Goal: Task Accomplishment & Management: Manage account settings

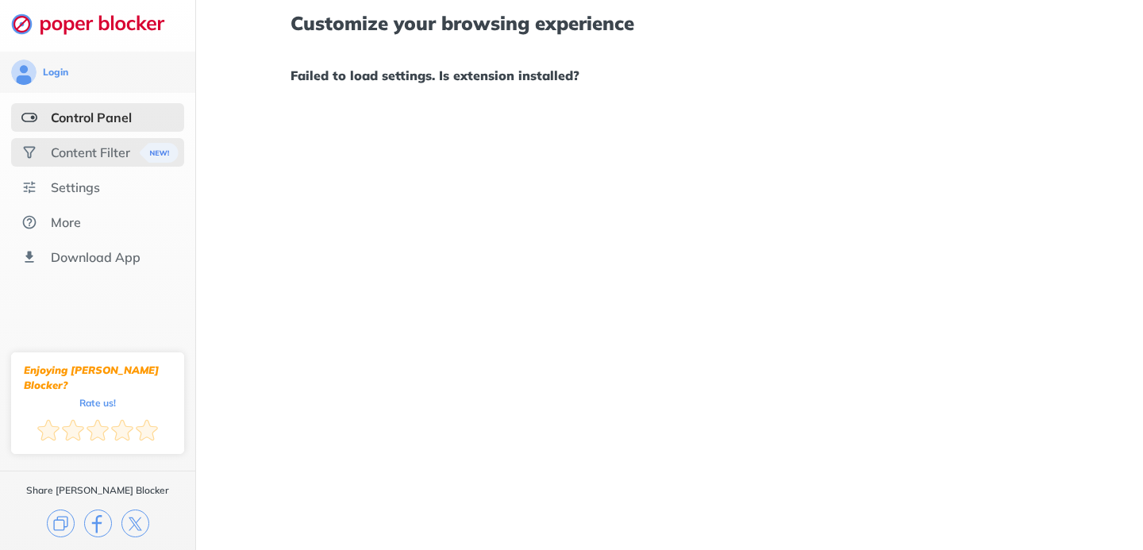
click at [72, 148] on div "Content Filter" at bounding box center [90, 152] width 79 height 16
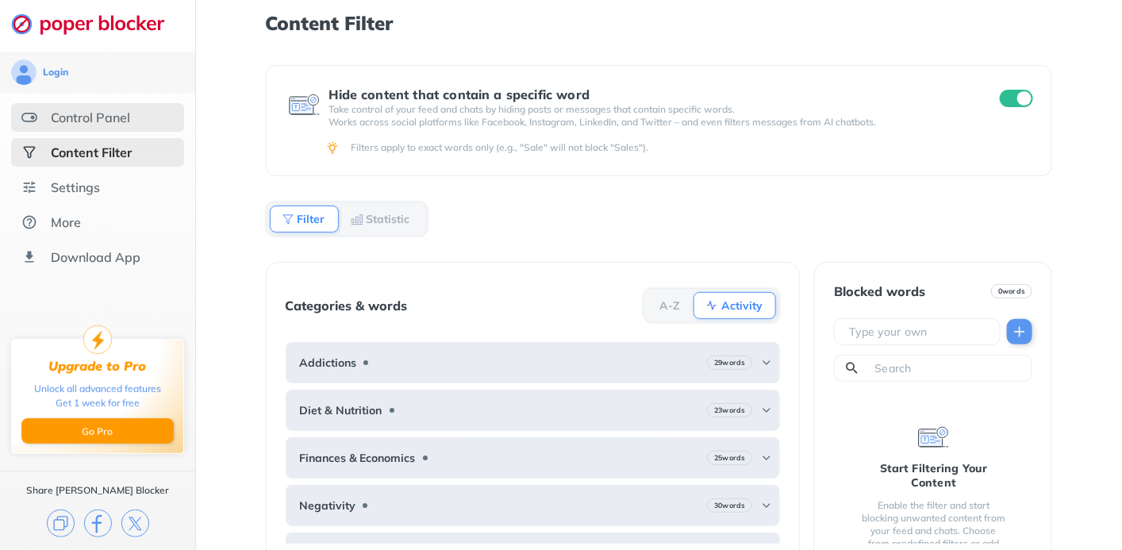
click at [70, 125] on div "Control Panel" at bounding box center [90, 118] width 79 height 16
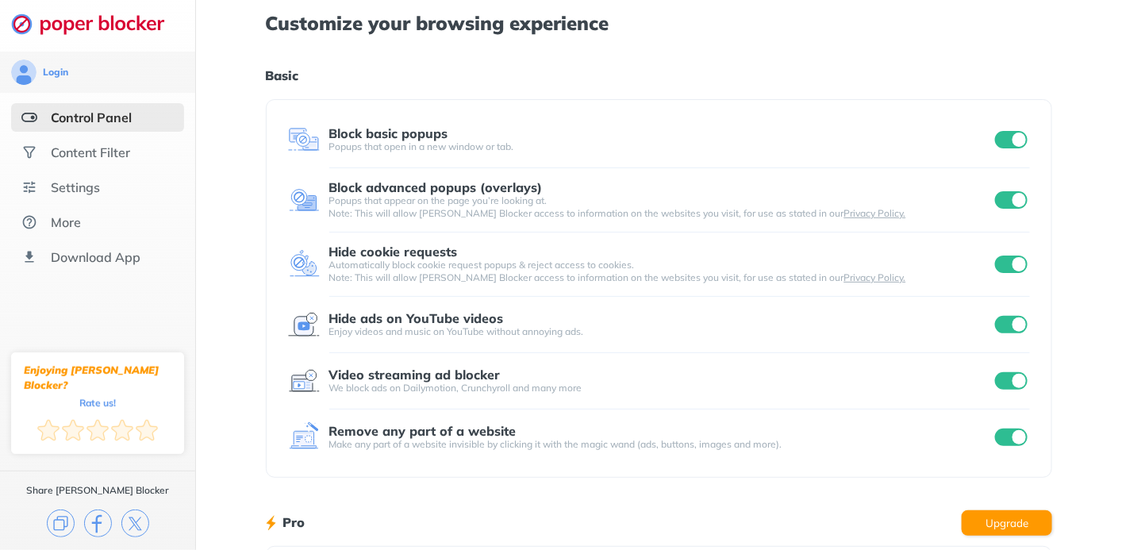
click at [995, 140] on input "checkbox" at bounding box center [1011, 139] width 33 height 17
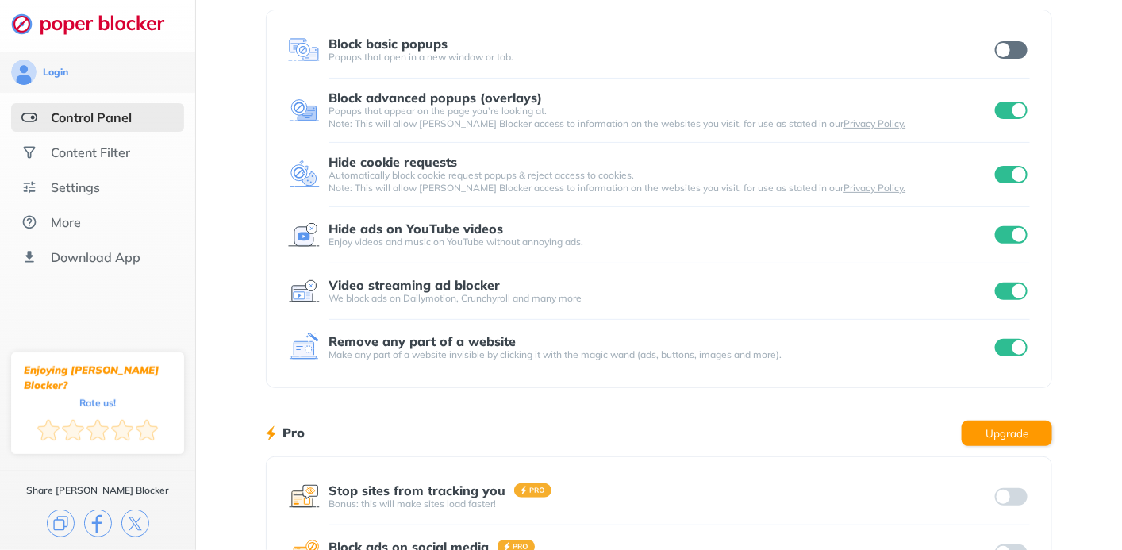
scroll to position [119, 0]
